Goal: Check status: Check status

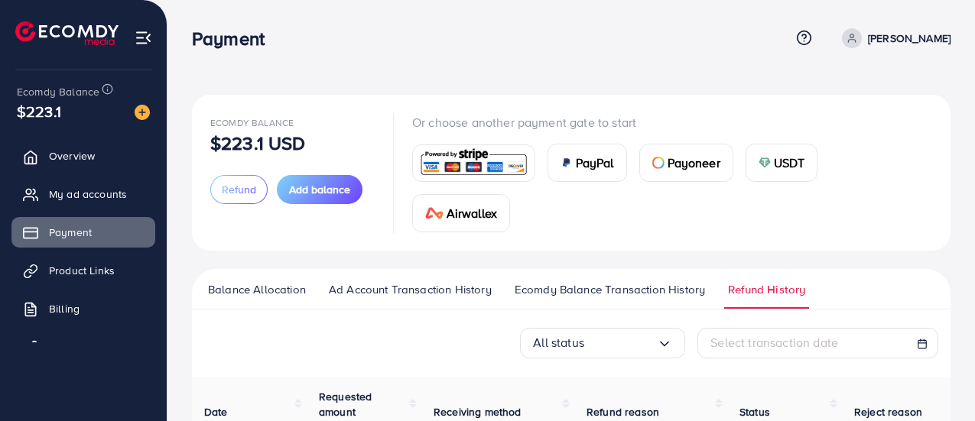
scroll to position [373, 0]
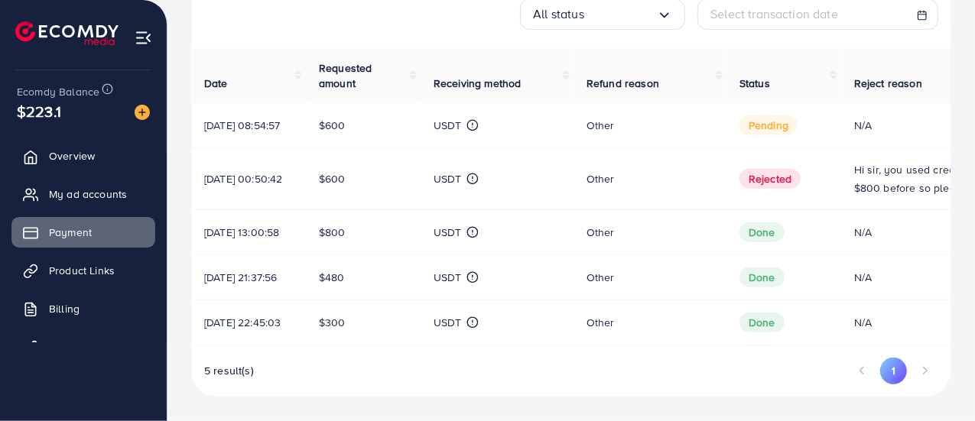
scroll to position [0, 120]
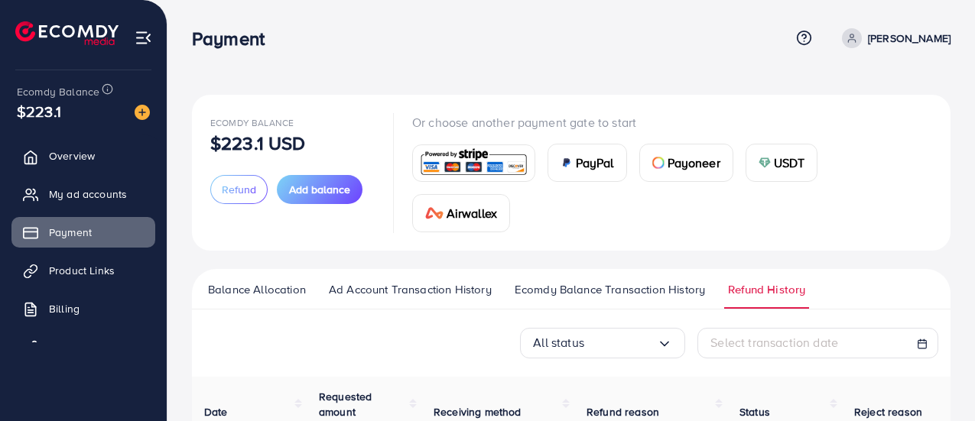
scroll to position [373, 0]
